Goal: Information Seeking & Learning: Compare options

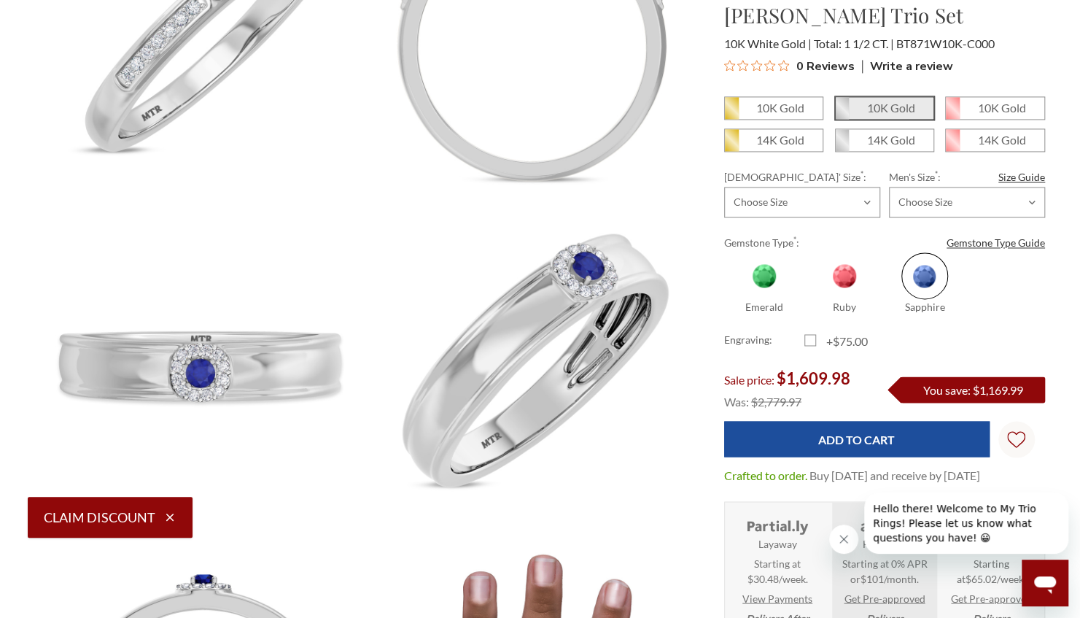
scroll to position [1212, 0]
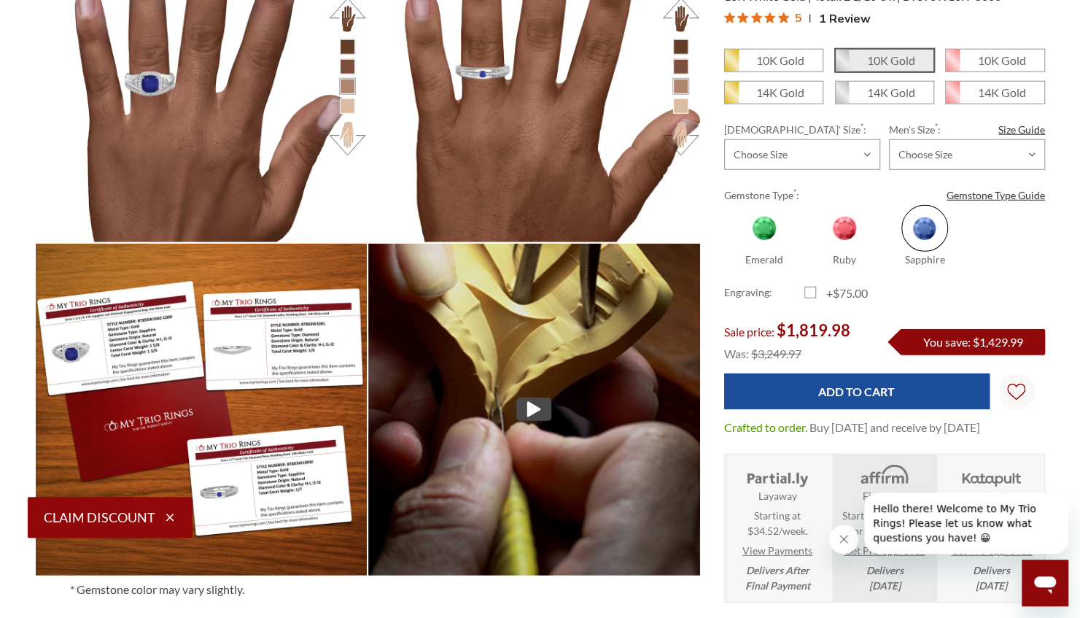
scroll to position [2004, 0]
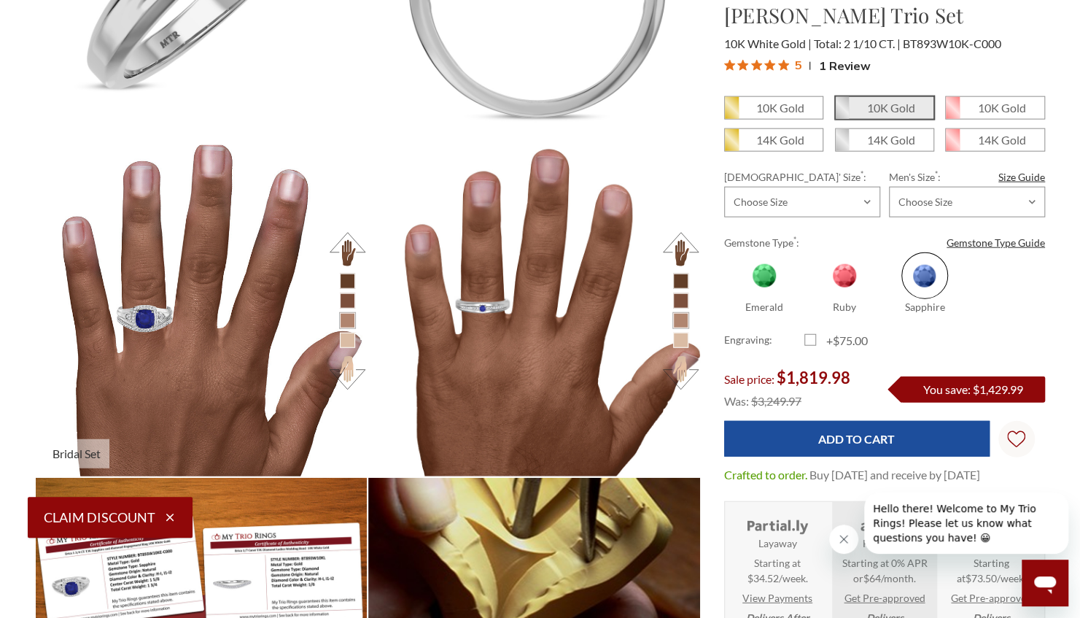
click at [156, 266] on img at bounding box center [201, 310] width 365 height 365
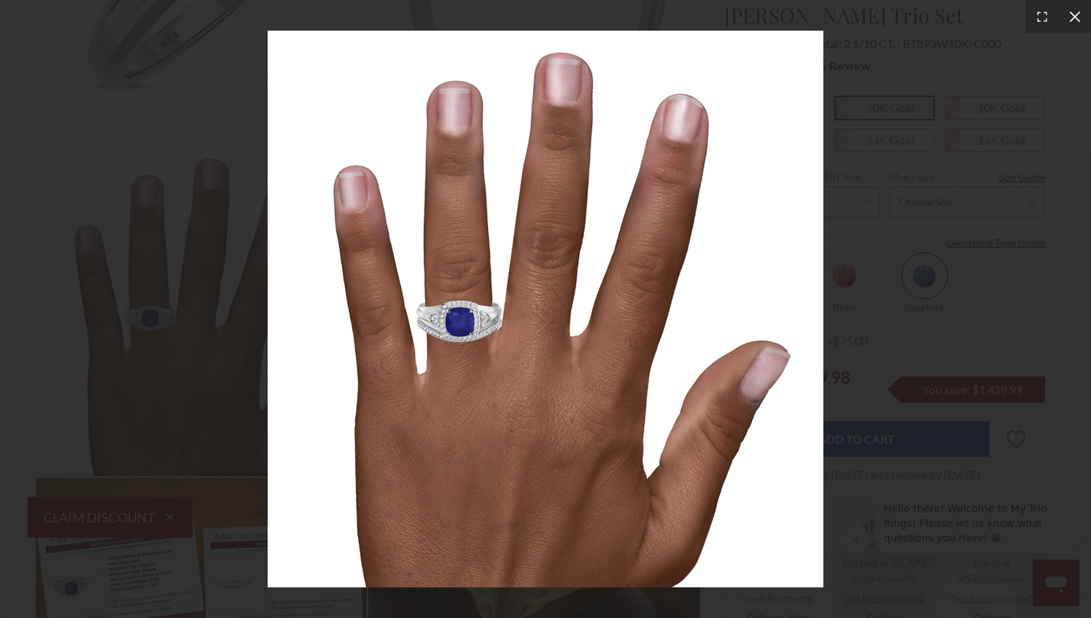
click at [1079, 9] on div at bounding box center [1074, 16] width 33 height 33
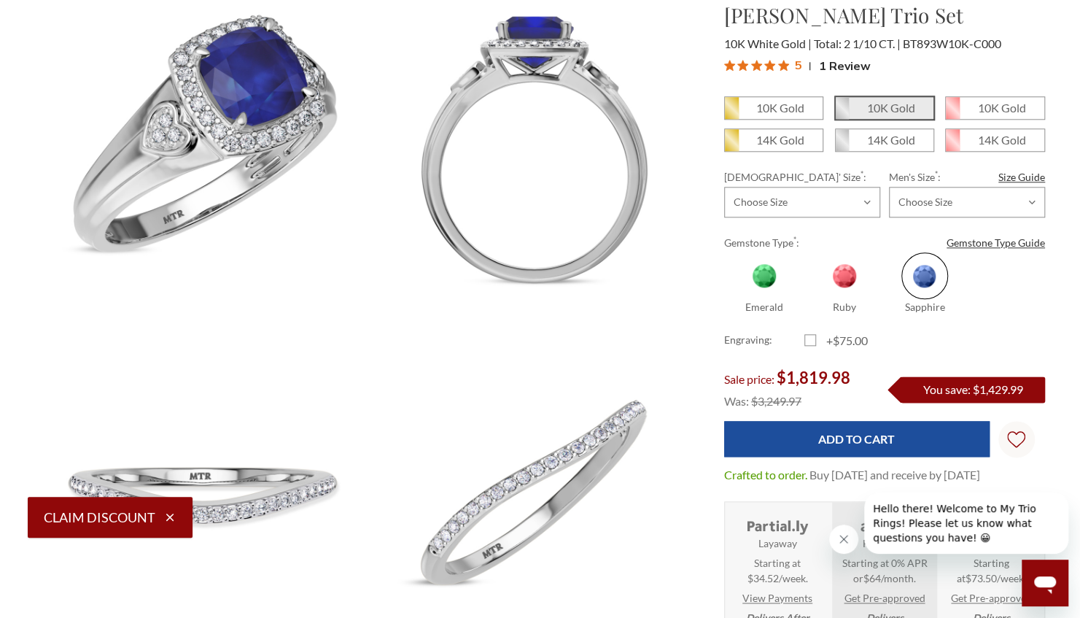
scroll to position [836, 0]
